Goal: Information Seeking & Learning: Learn about a topic

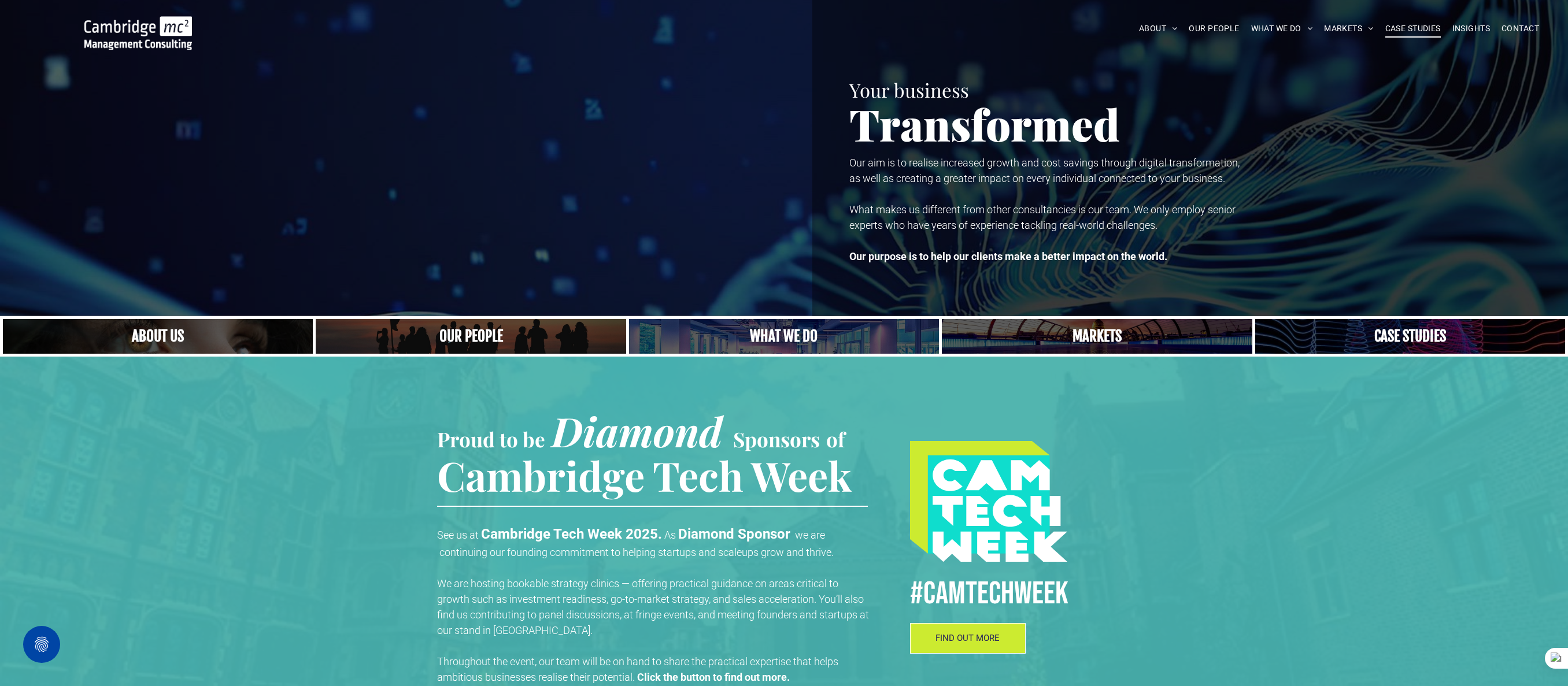
click at [1421, 29] on span "CASE STUDIES" at bounding box center [1413, 29] width 56 height 18
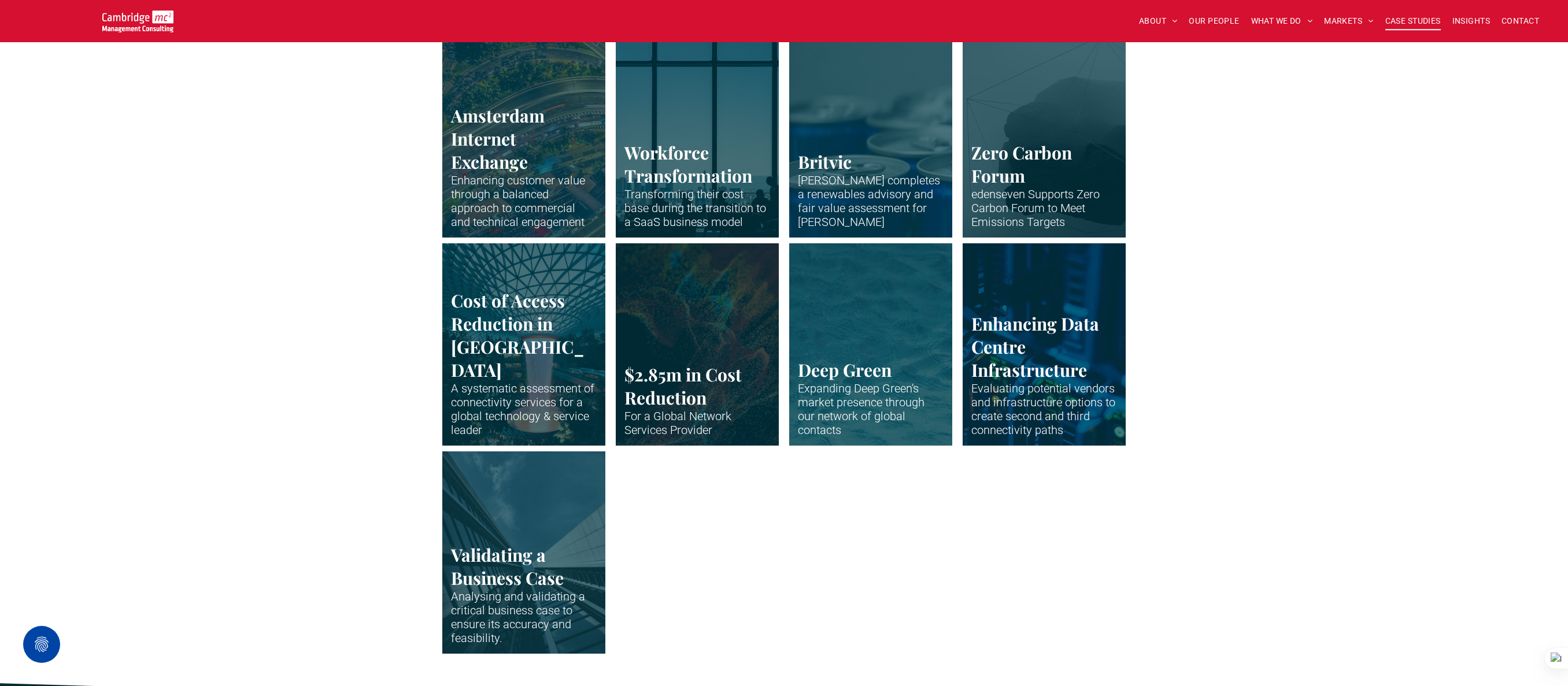
scroll to position [2257, 0]
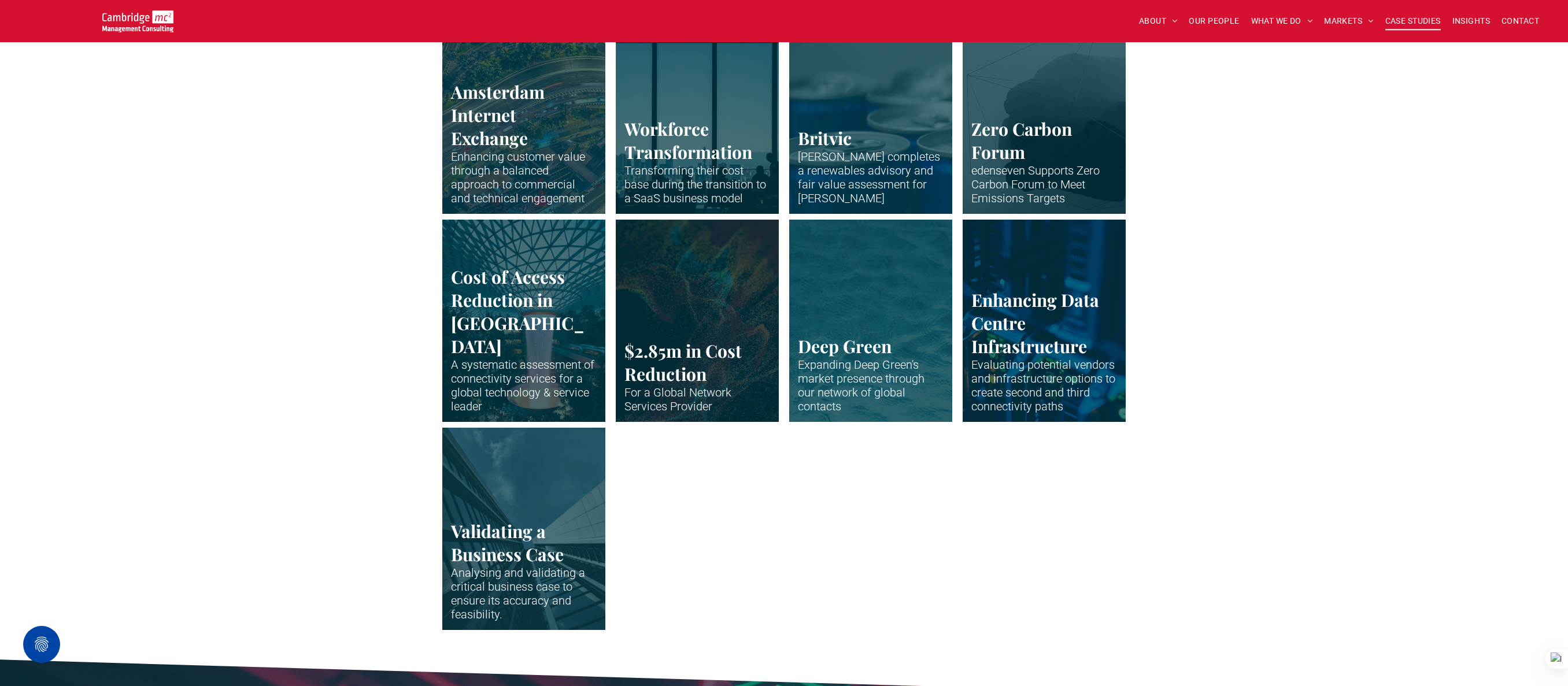
click at [1051, 319] on link "Close up of data centre stack" at bounding box center [1044, 320] width 173 height 214
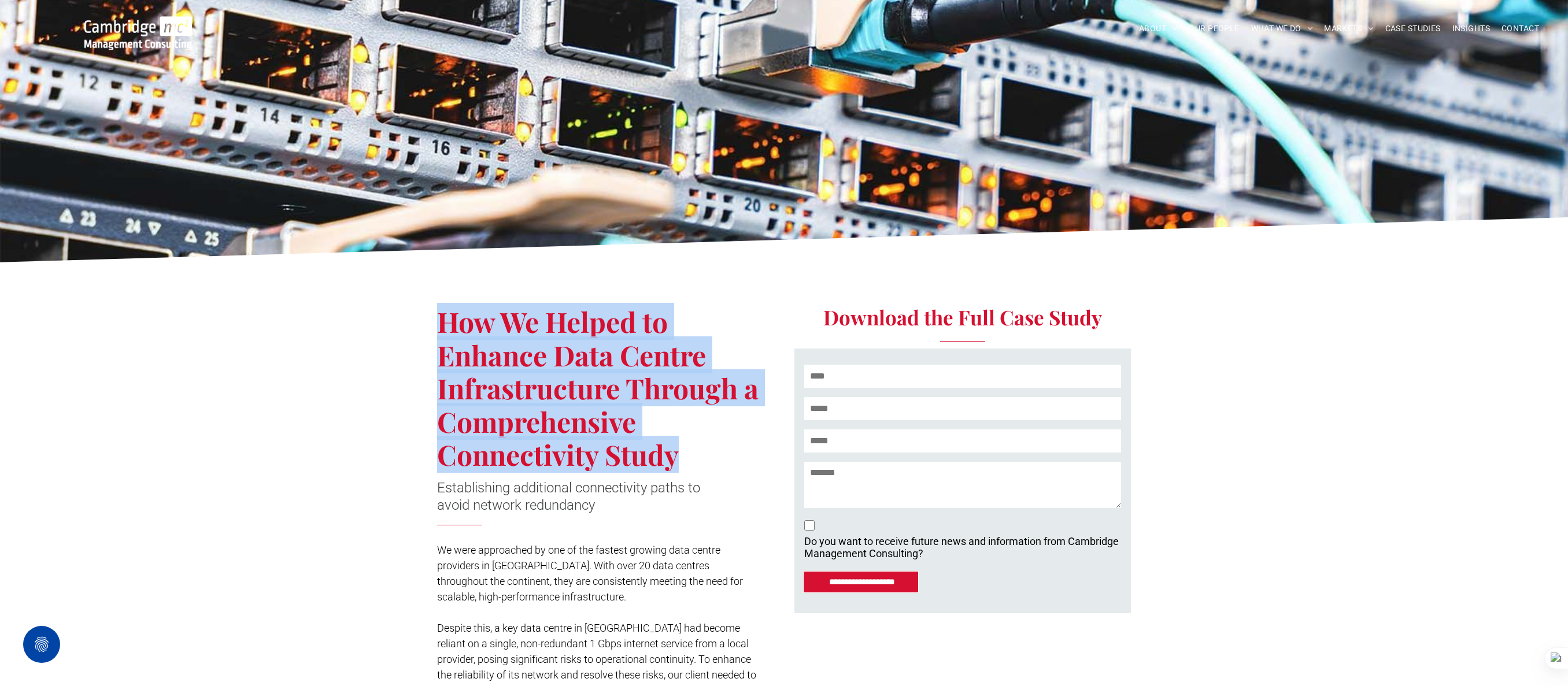
drag, startPoint x: 441, startPoint y: 322, endPoint x: 676, endPoint y: 445, distance: 265.2
click at [676, 445] on span "How We Helped to Enhance Data Centre Infrastructure Through a Comprehensive Con…" at bounding box center [598, 388] width 322 height 170
copy span "How We Helped to Enhance Data Centre Infrastructure Through a Comprehensive Con…"
click at [1423, 27] on span "CASE STUDIES" at bounding box center [1413, 29] width 56 height 18
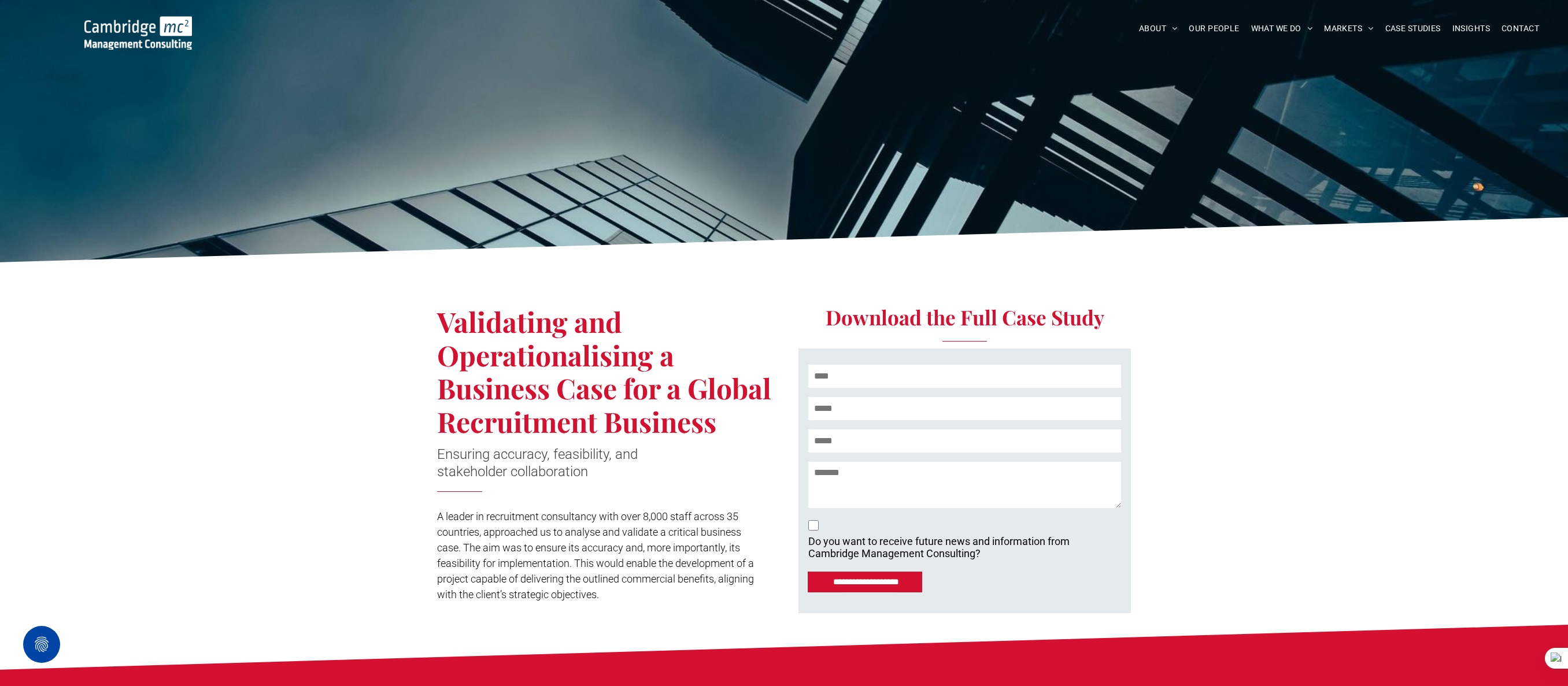
drag, startPoint x: 442, startPoint y: 316, endPoint x: 716, endPoint y: 416, distance: 291.7
click at [716, 416] on span "Validating and Operationalising a Business Case for a Global Recruitment Busine…" at bounding box center [604, 371] width 334 height 137
